Goal: Task Accomplishment & Management: Manage account settings

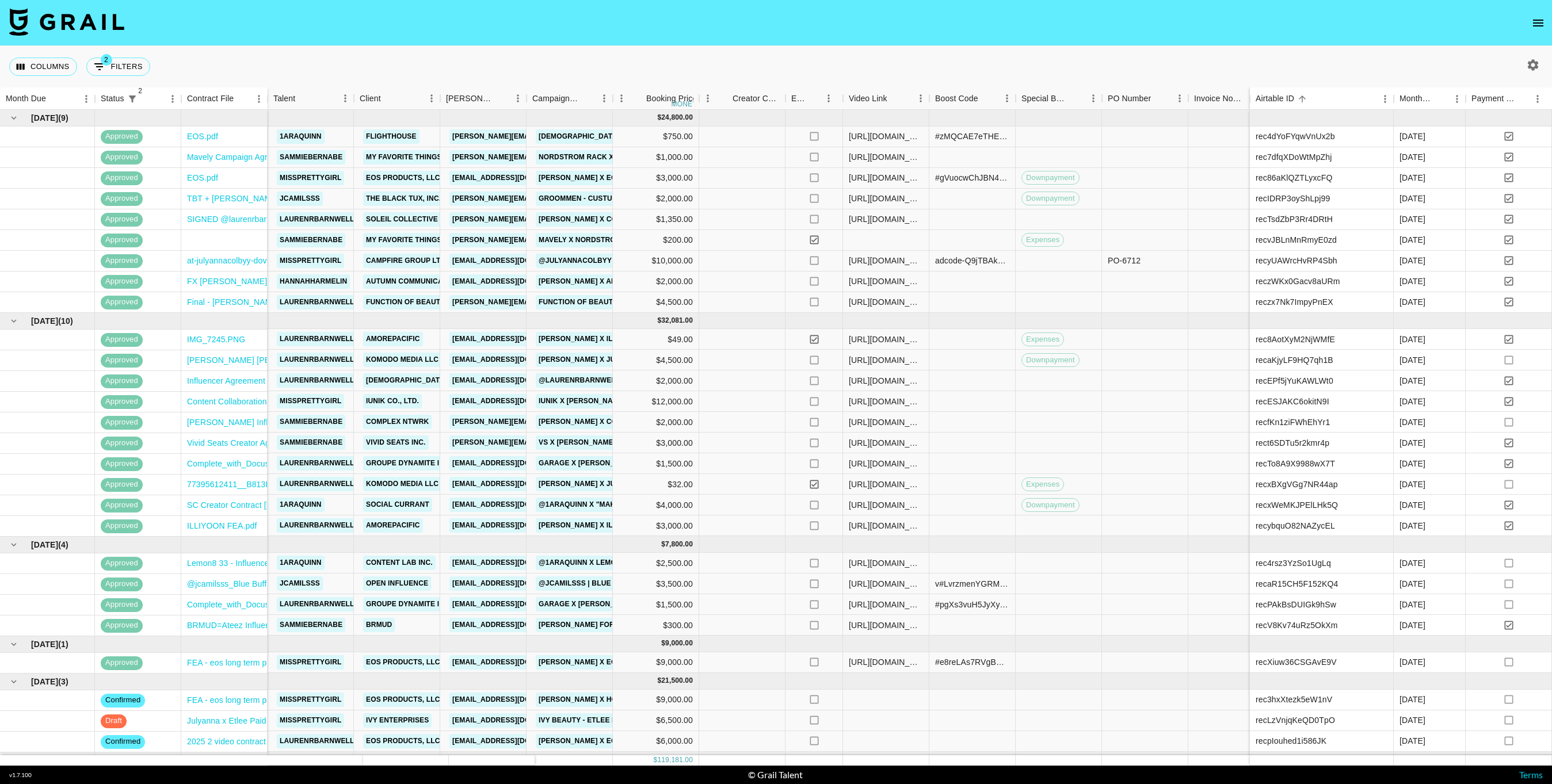
click at [1542, 67] on div at bounding box center [1533, 65] width 19 height 19
click at [1533, 63] on icon "button" at bounding box center [1533, 64] width 14 height 14
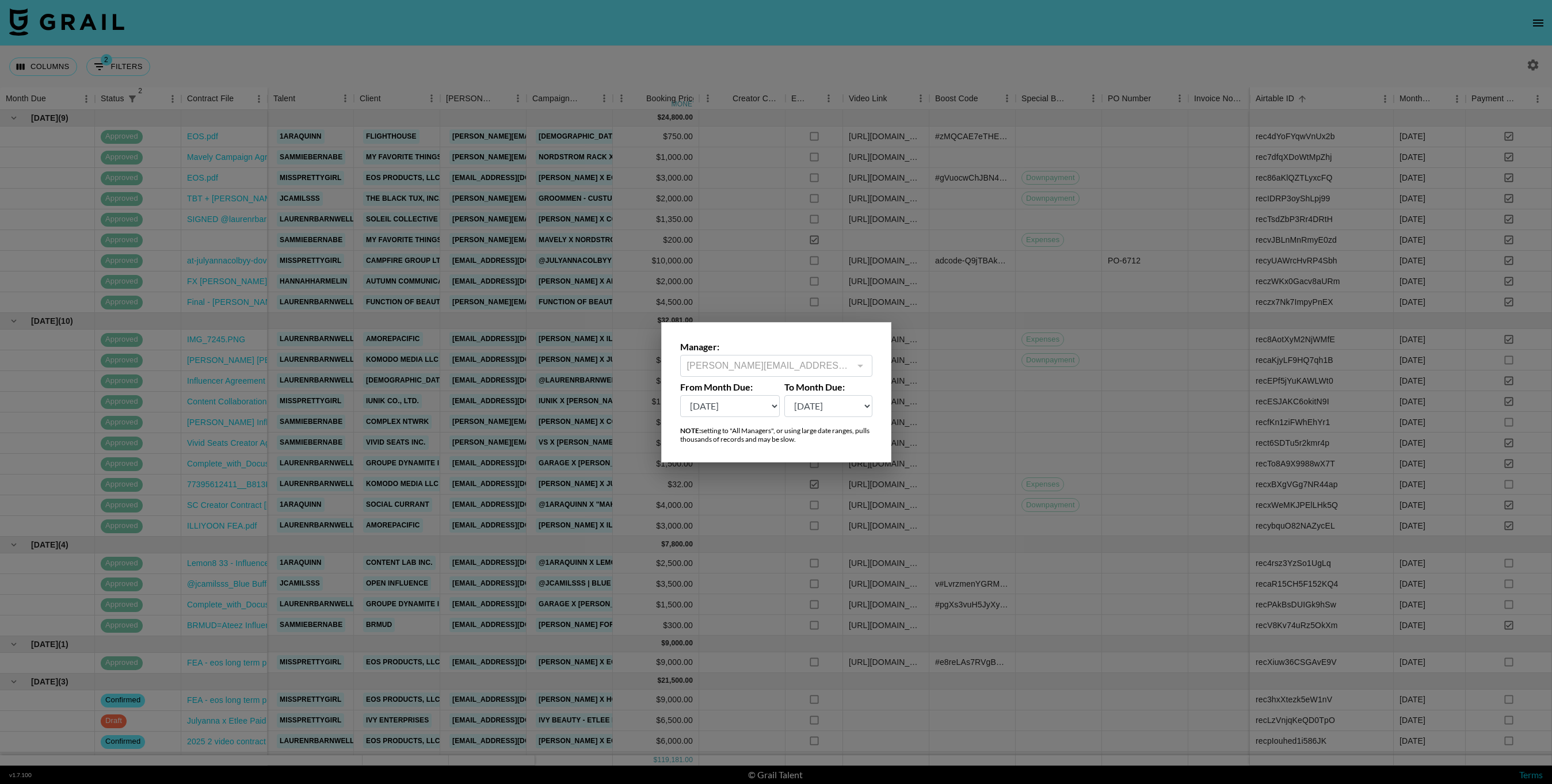
click at [761, 396] on select "[DATE] Aug '[DATE] Jun '[DATE] Apr '[DATE] Feb '[DATE] Dec '[DATE] Oct '[DATE] …" at bounding box center [730, 406] width 100 height 22
select select "[DATE]"
click at [680, 395] on select "[DATE] Aug '[DATE] Jun '[DATE] Apr '[DATE] Feb '[DATE] Dec '[DATE] Oct '[DATE] …" at bounding box center [730, 406] width 100 height 22
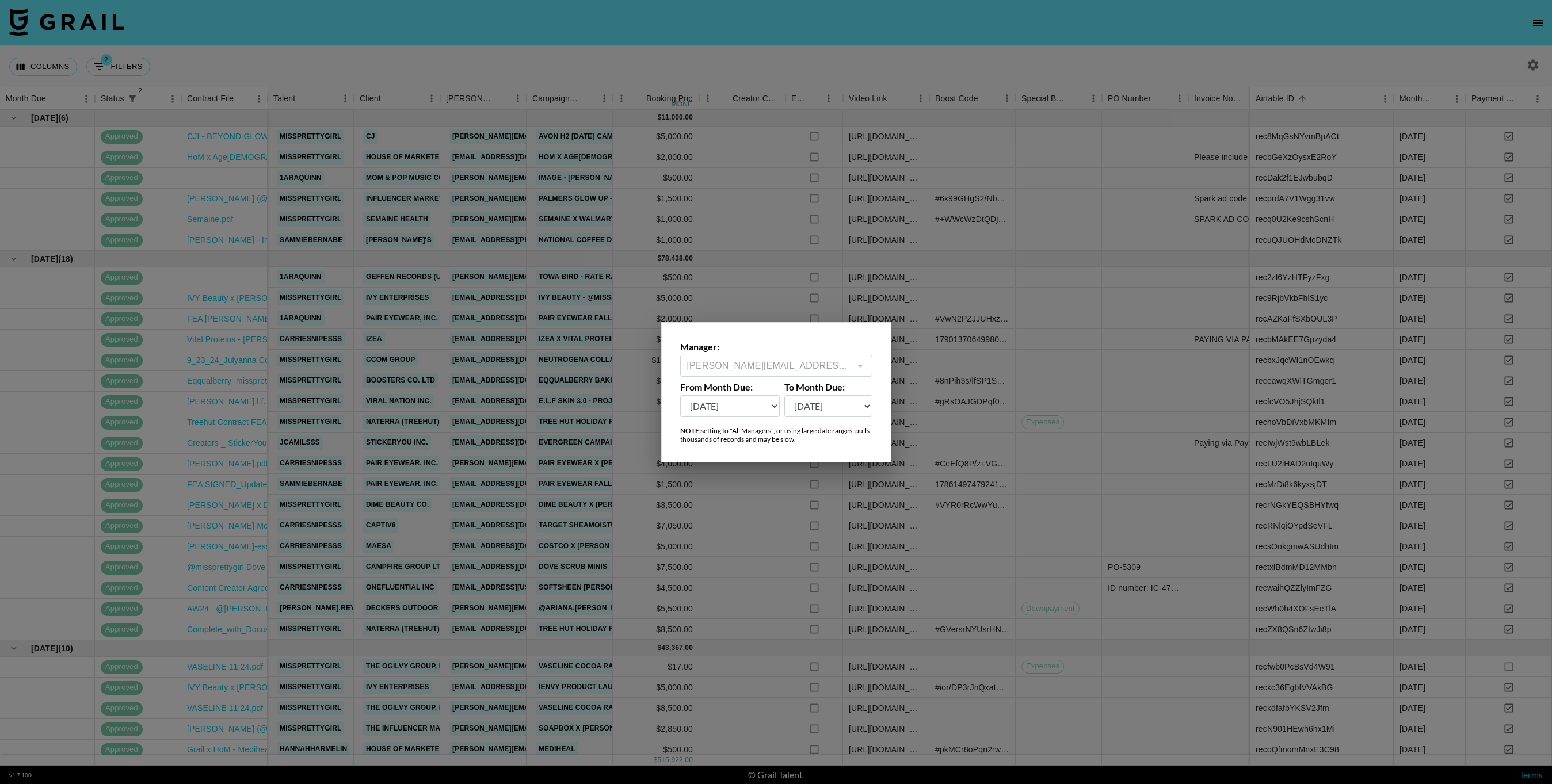
click at [416, 371] on div at bounding box center [776, 392] width 1552 height 784
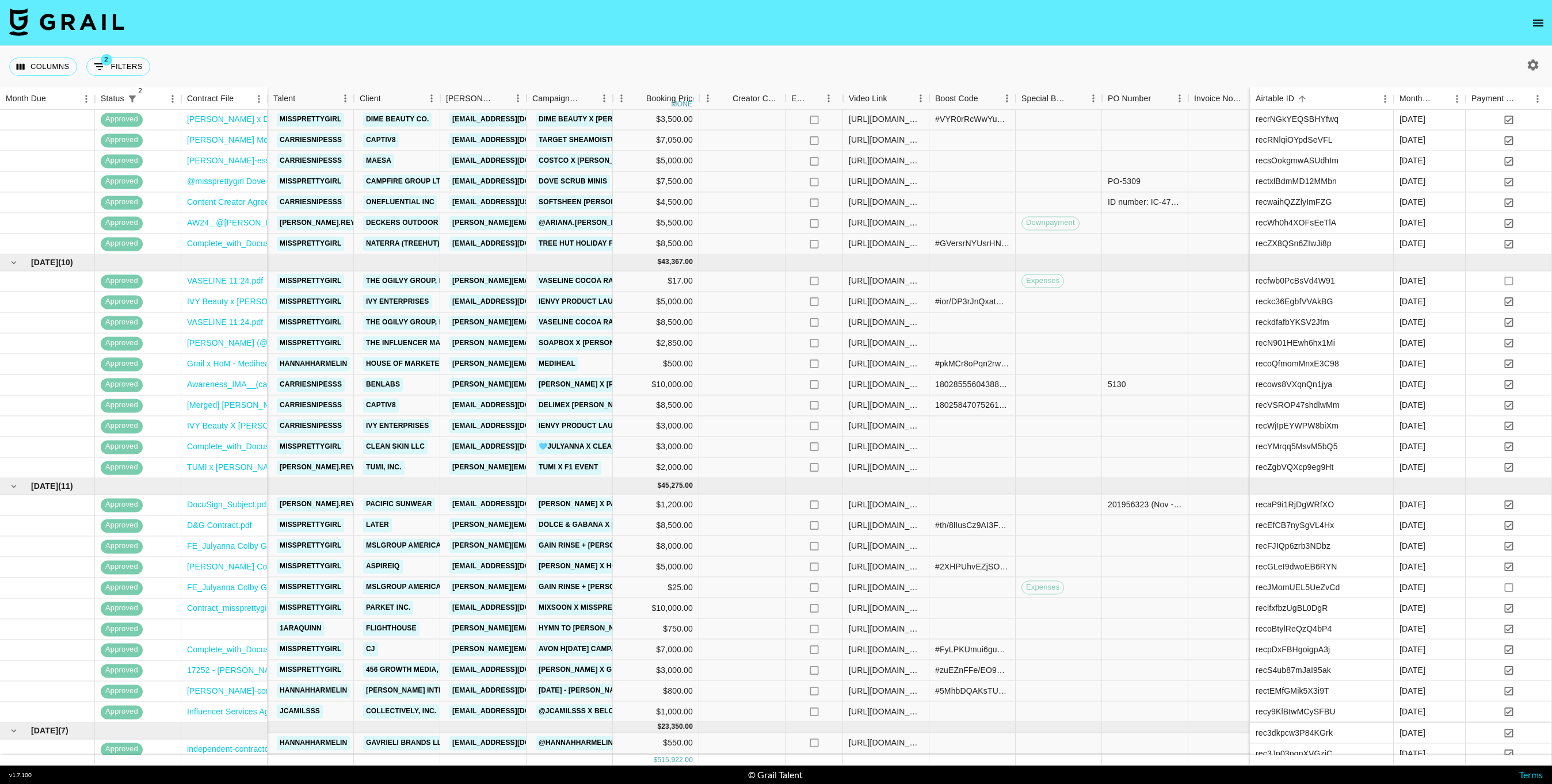
scroll to position [387, 0]
click at [425, 542] on link "MSLGROUP Americas, LLC" at bounding box center [415, 545] width 103 height 14
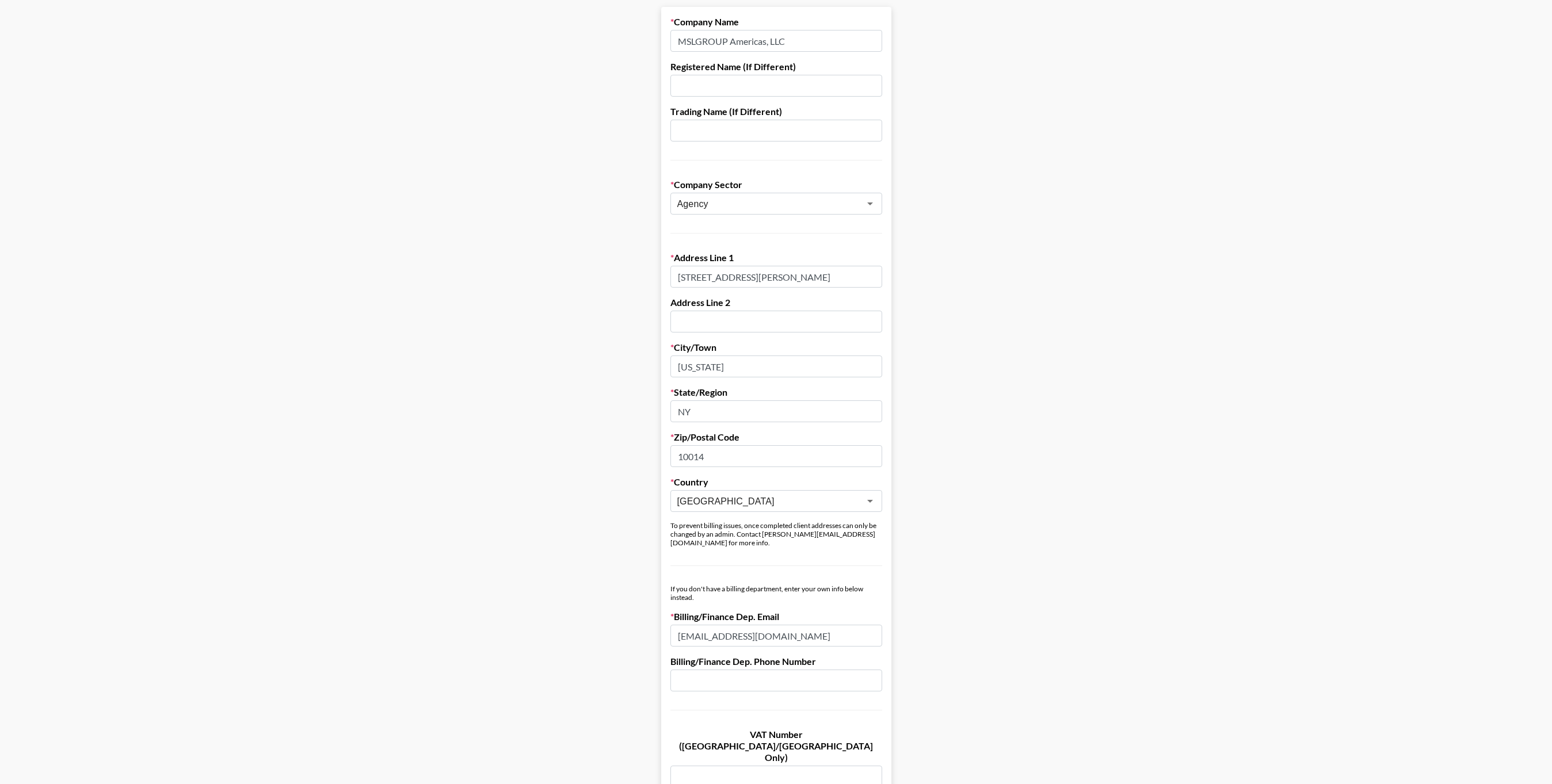
scroll to position [126, 0]
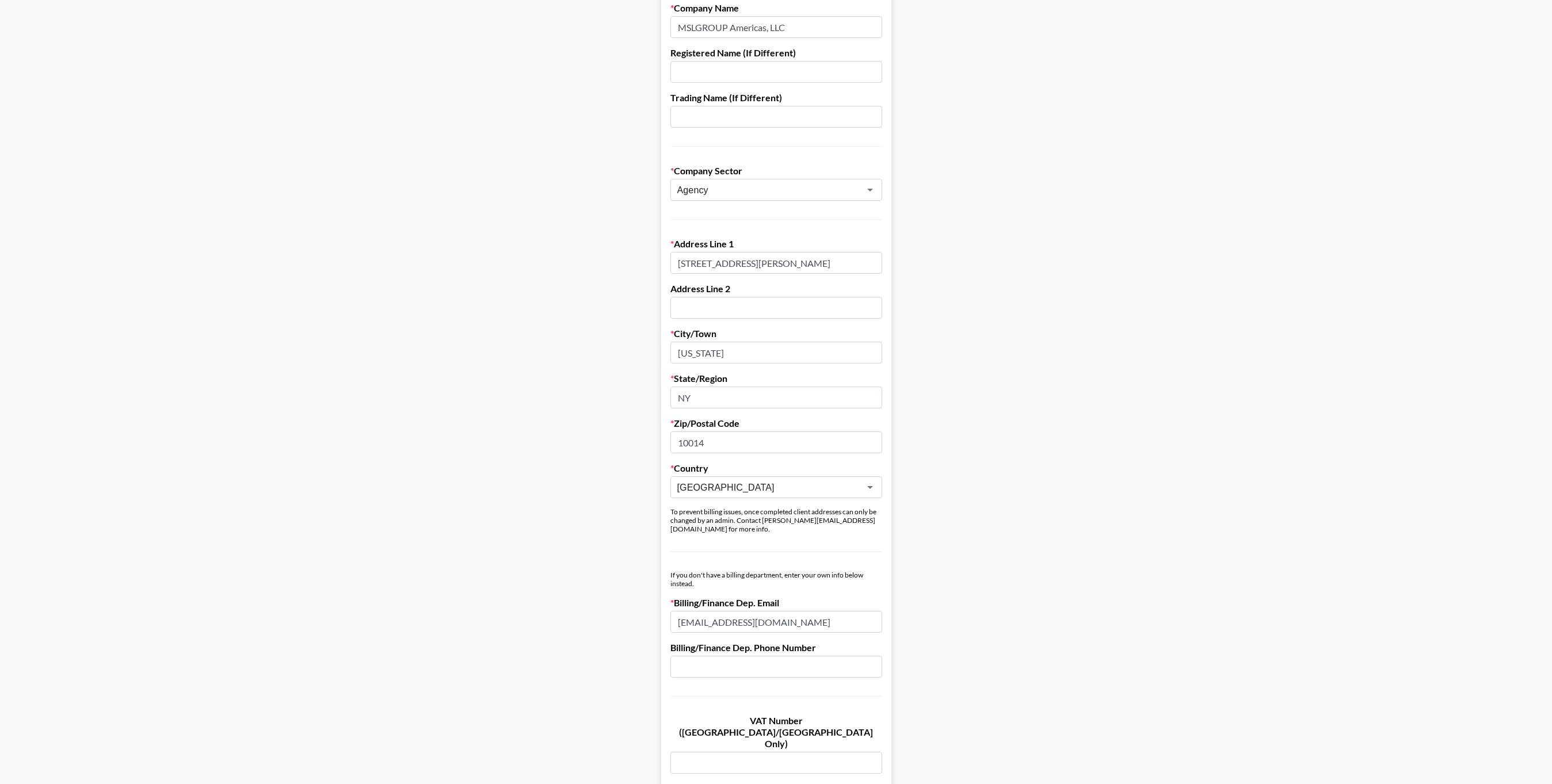
drag, startPoint x: 866, startPoint y: 616, endPoint x: 675, endPoint y: 615, distance: 191.0
click at [675, 615] on input "accounts.payable_US@publicisresources.com" at bounding box center [776, 621] width 211 height 22
drag, startPoint x: 675, startPoint y: 615, endPoint x: 868, endPoint y: 616, distance: 193.0
click at [868, 616] on input "accounts.payable_US@publicisresources.com" at bounding box center [776, 621] width 211 height 22
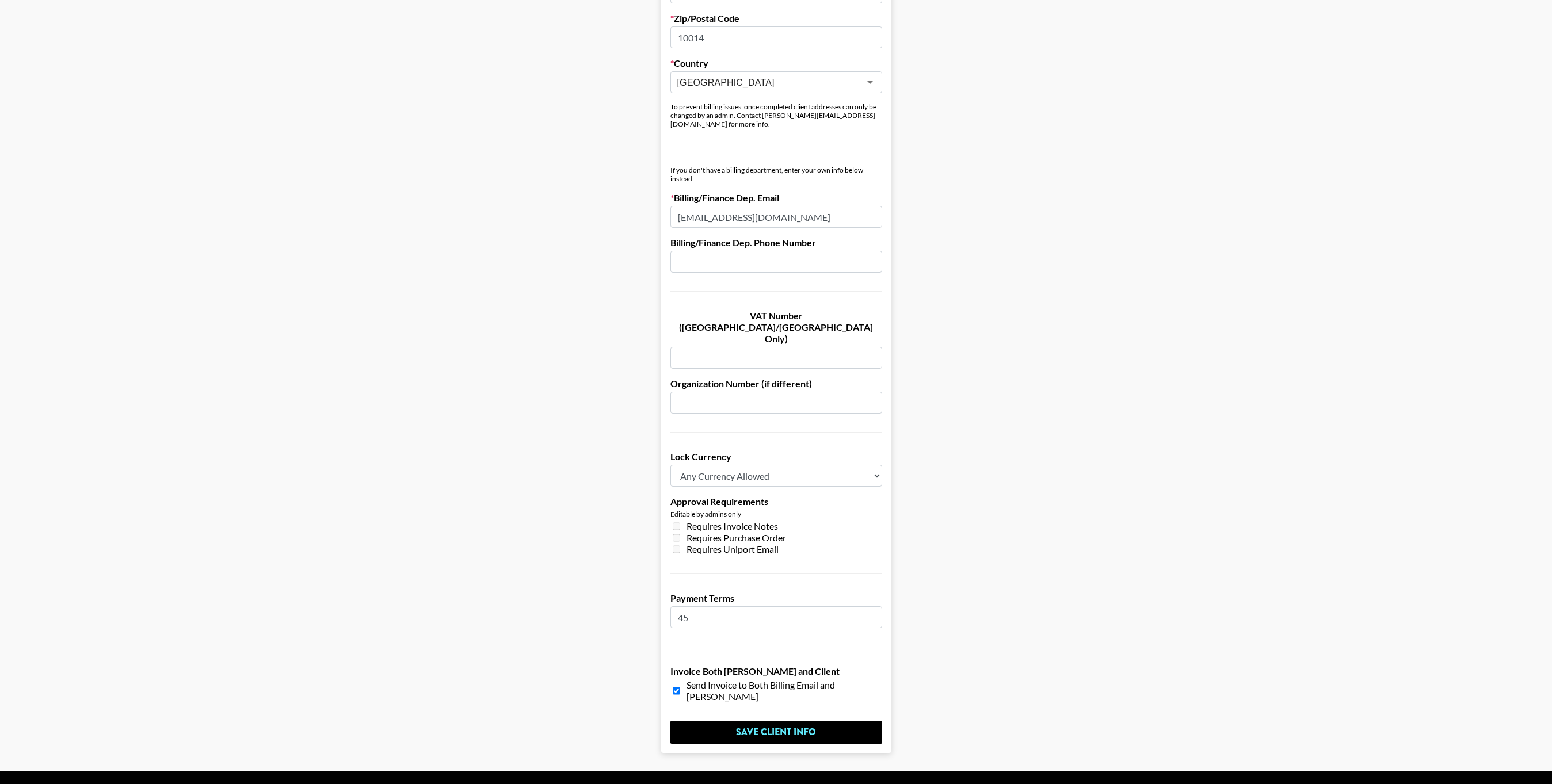
scroll to position [0, 0]
